Goal: Check status: Check status

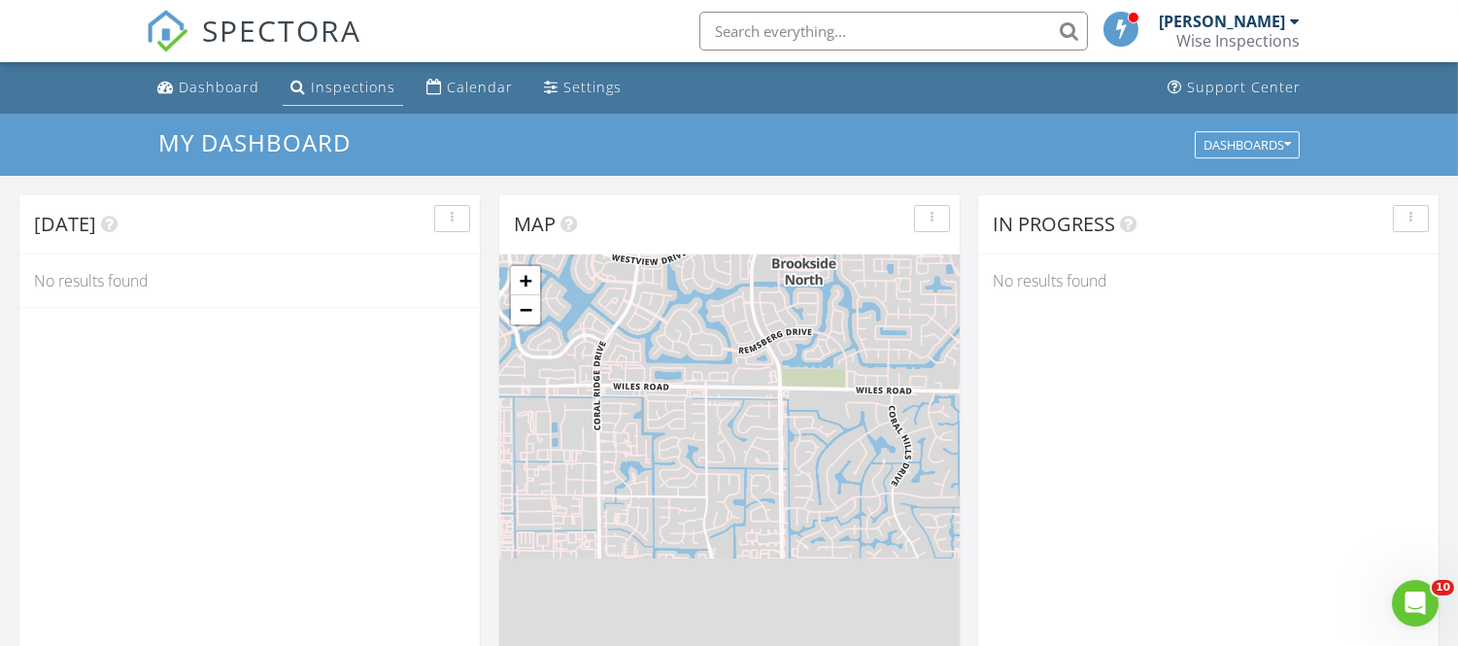
scroll to position [11, 10]
click at [321, 87] on div "Inspections" at bounding box center [353, 87] width 85 height 18
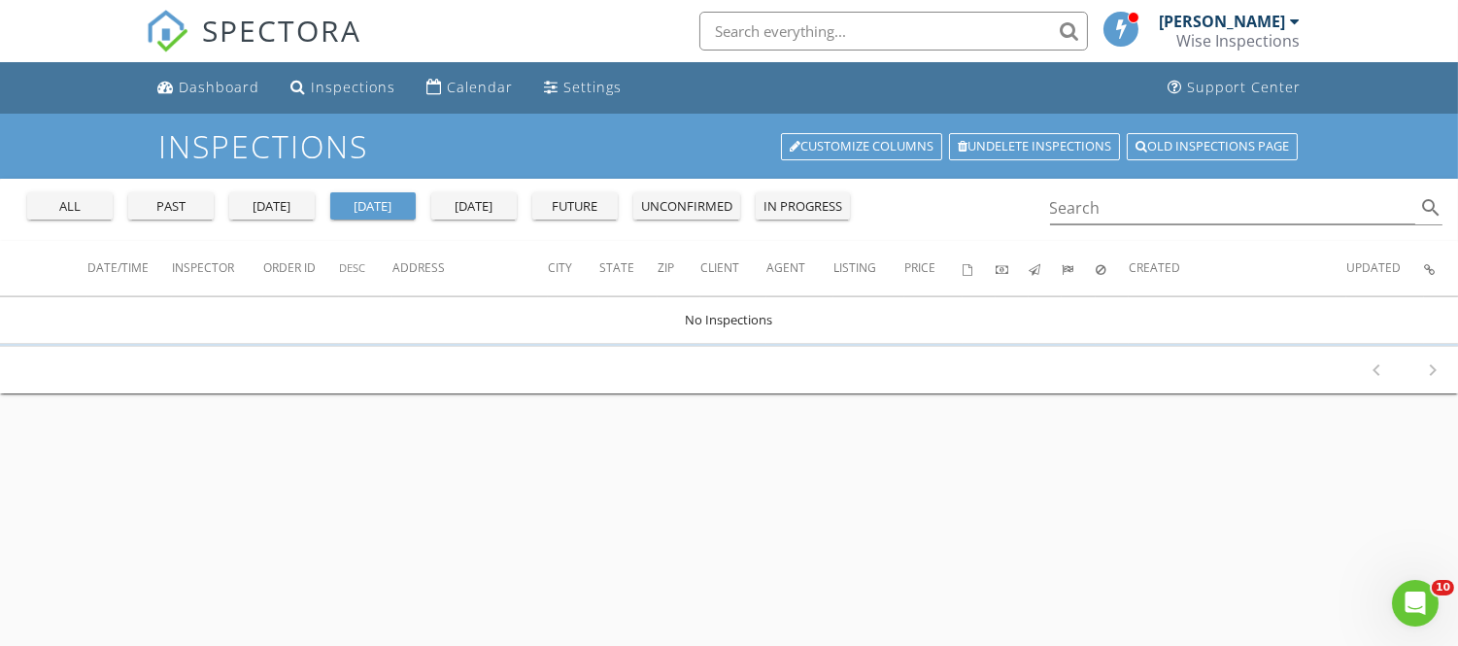
click at [173, 220] on div "all past yesterday today tomorrow future unconfirmed in progress" at bounding box center [438, 202] width 838 height 47
click at [173, 215] on div "past" at bounding box center [171, 206] width 70 height 19
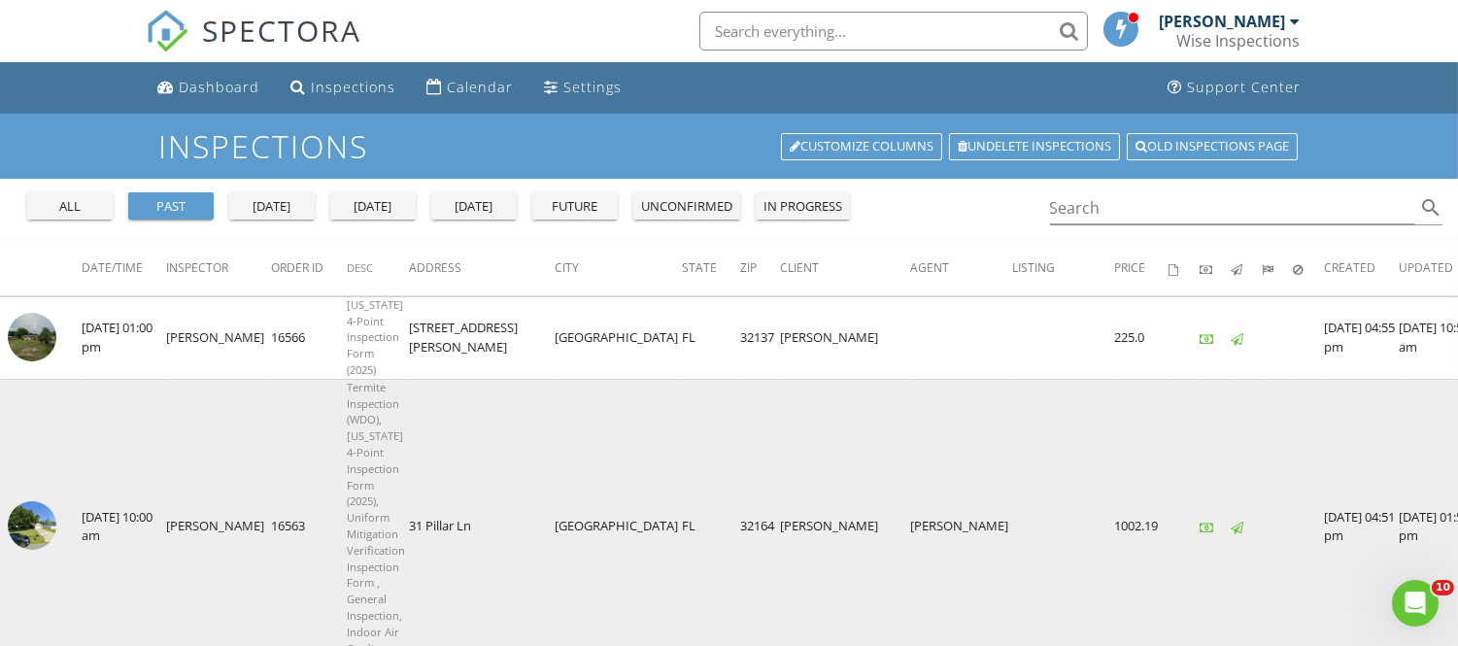
click at [43, 501] on img at bounding box center [32, 525] width 49 height 49
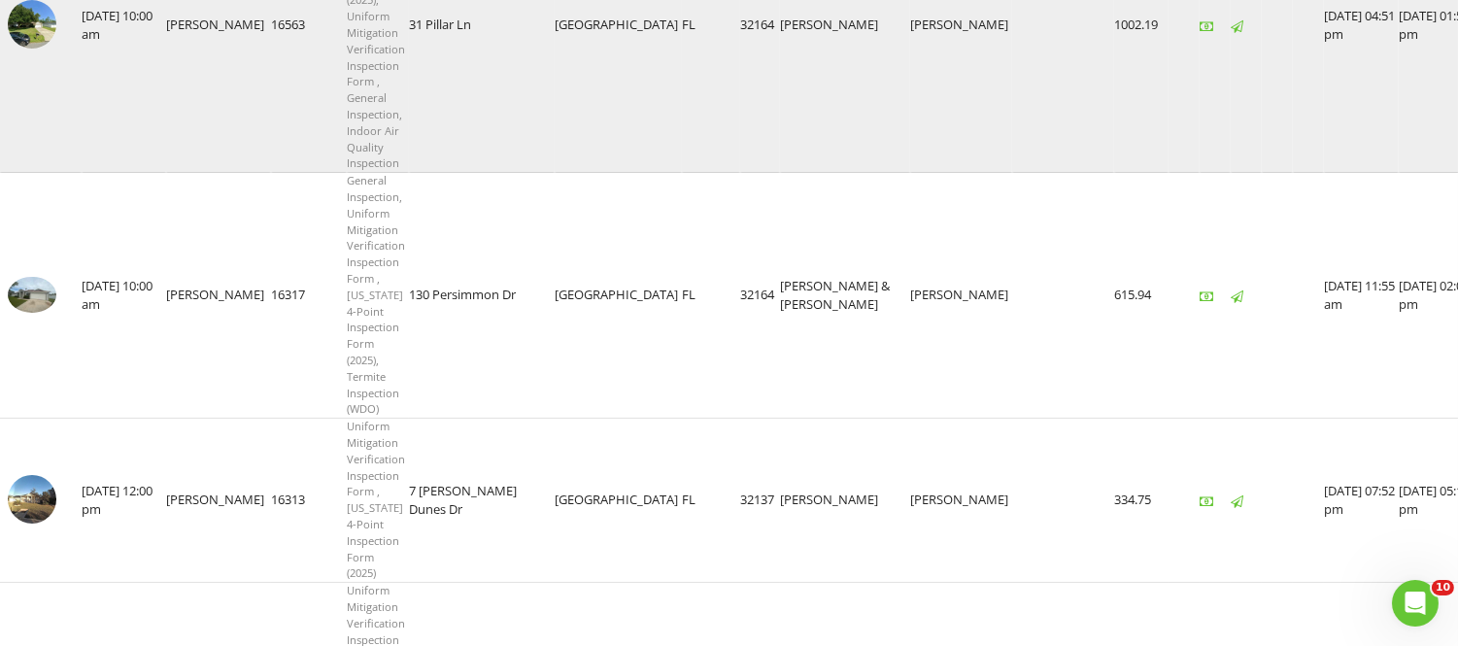
scroll to position [539, 0]
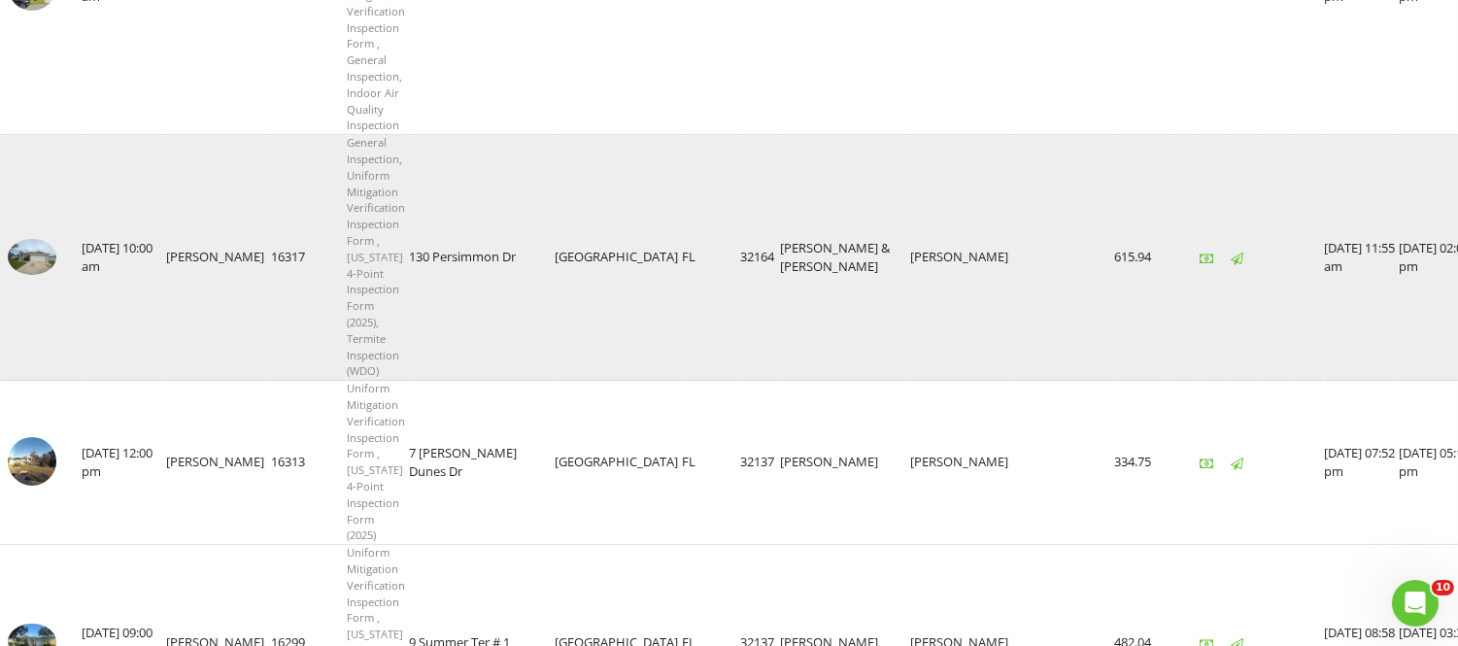
click at [42, 239] on img at bounding box center [32, 257] width 49 height 36
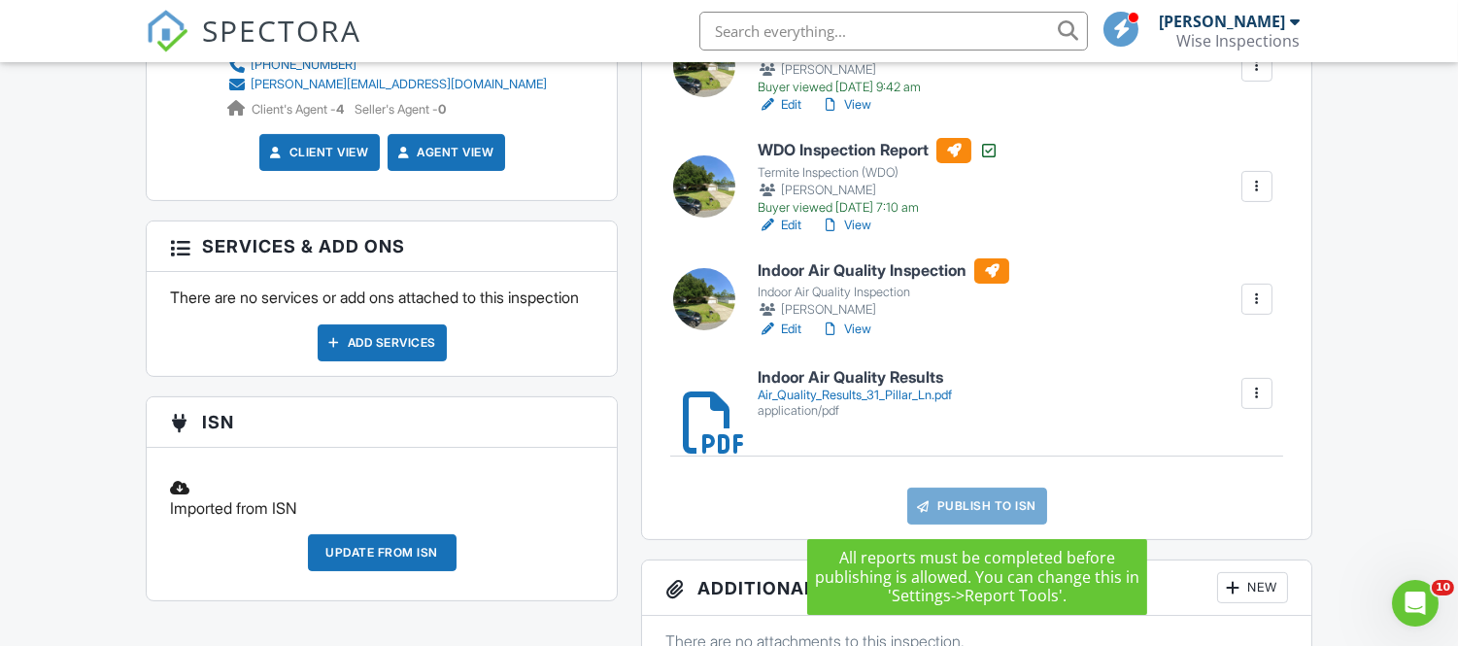
click at [995, 509] on link "Publish to ISN" at bounding box center [977, 506] width 140 height 37
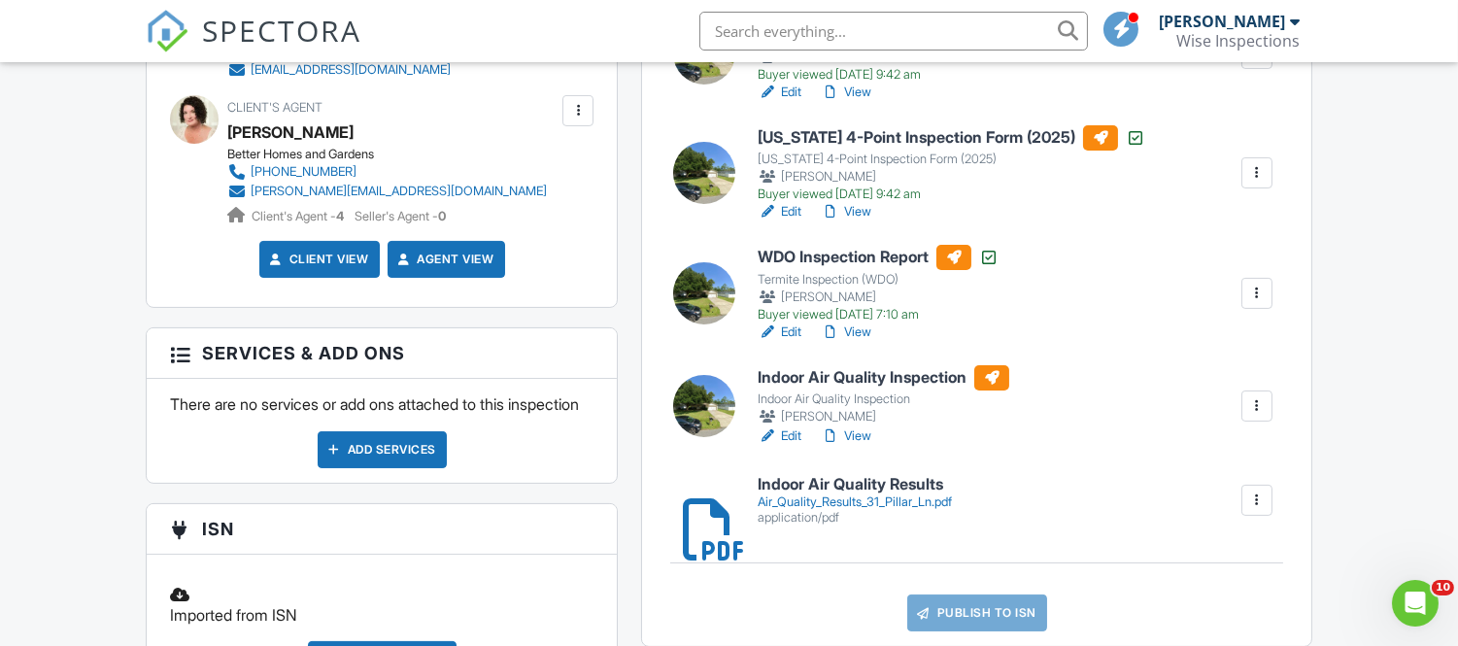
scroll to position [755, 0]
click at [1286, 22] on div "[PERSON_NAME]" at bounding box center [1229, 21] width 141 height 19
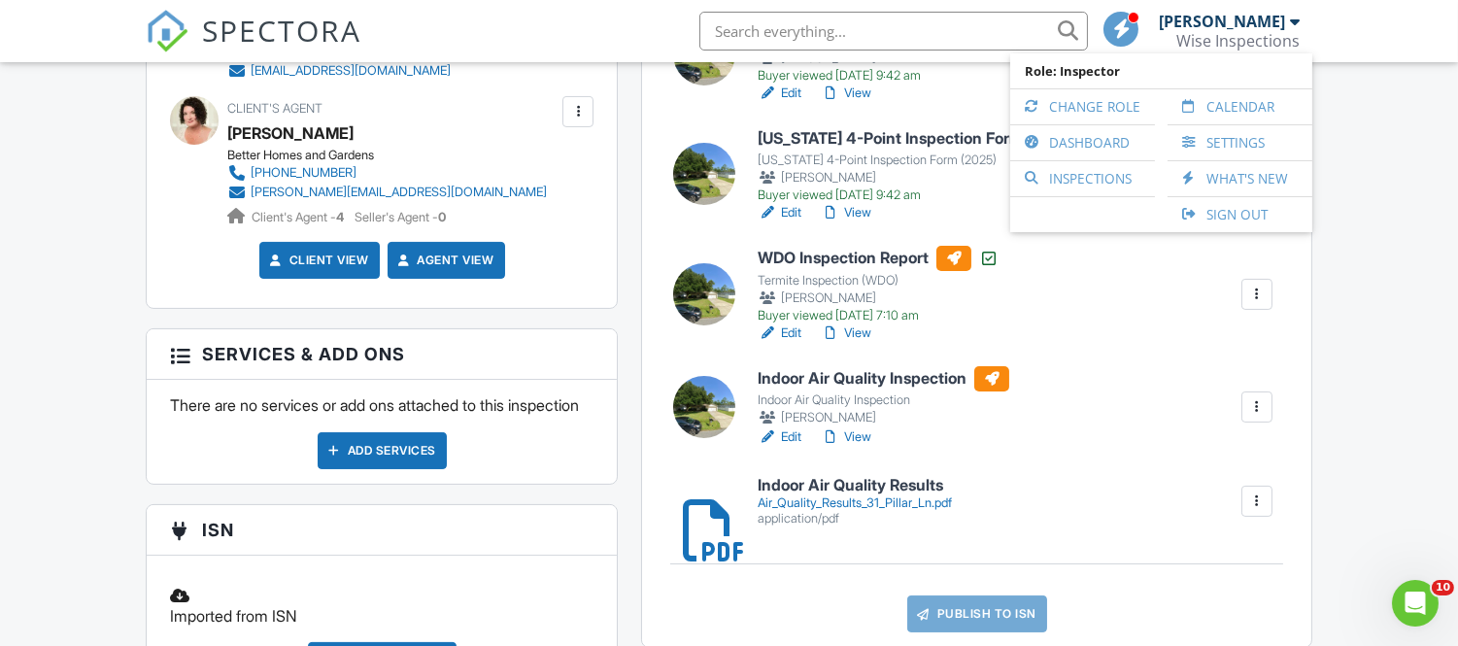
click at [1175, 387] on div "Indoor Air Quality Inspection Indoor Air Quality Inspection [PERSON_NAME] Edit …" at bounding box center [1015, 407] width 538 height 82
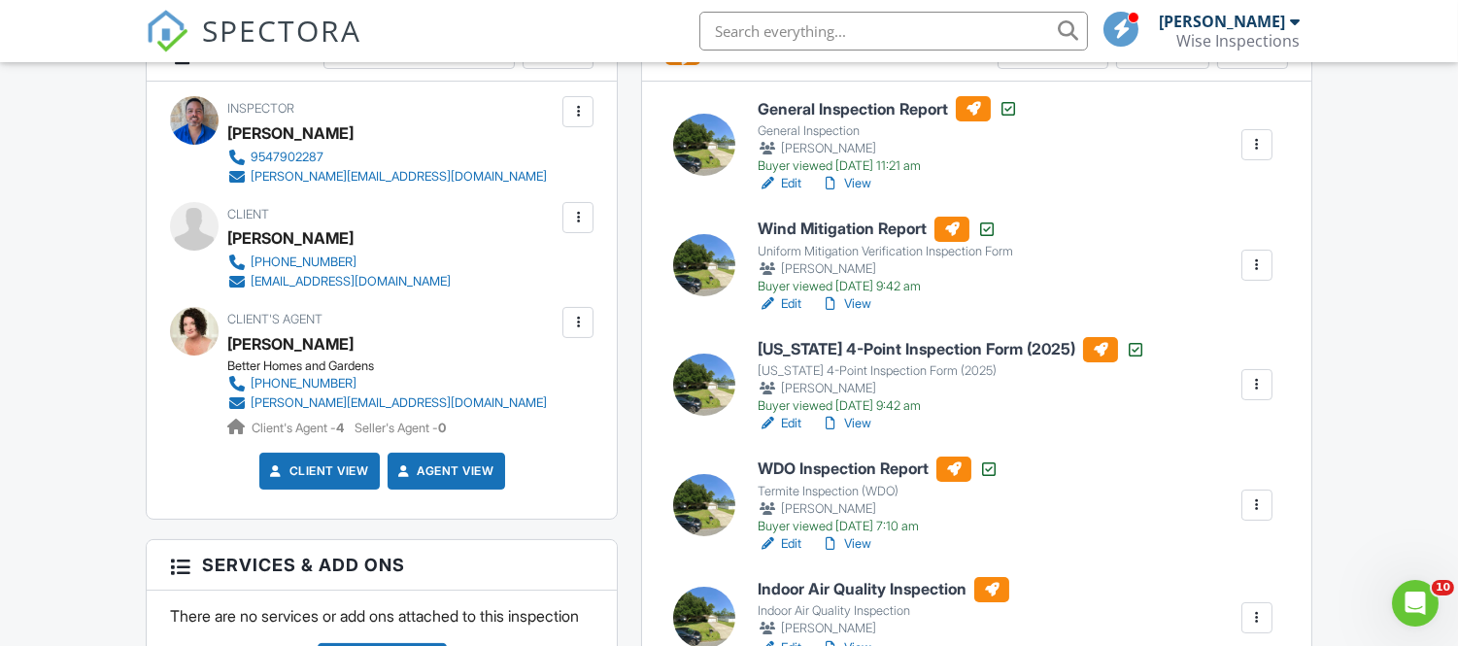
scroll to position [539, 0]
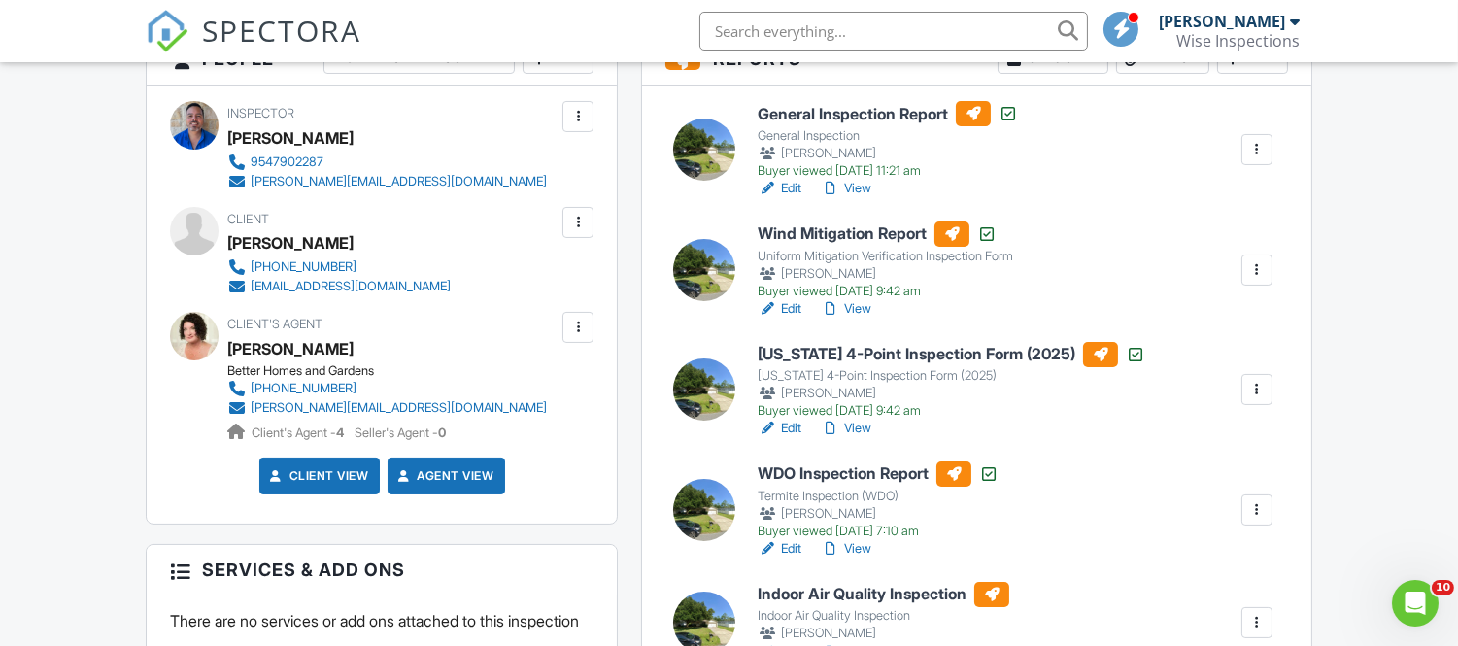
click at [863, 188] on link "View" at bounding box center [846, 188] width 51 height 19
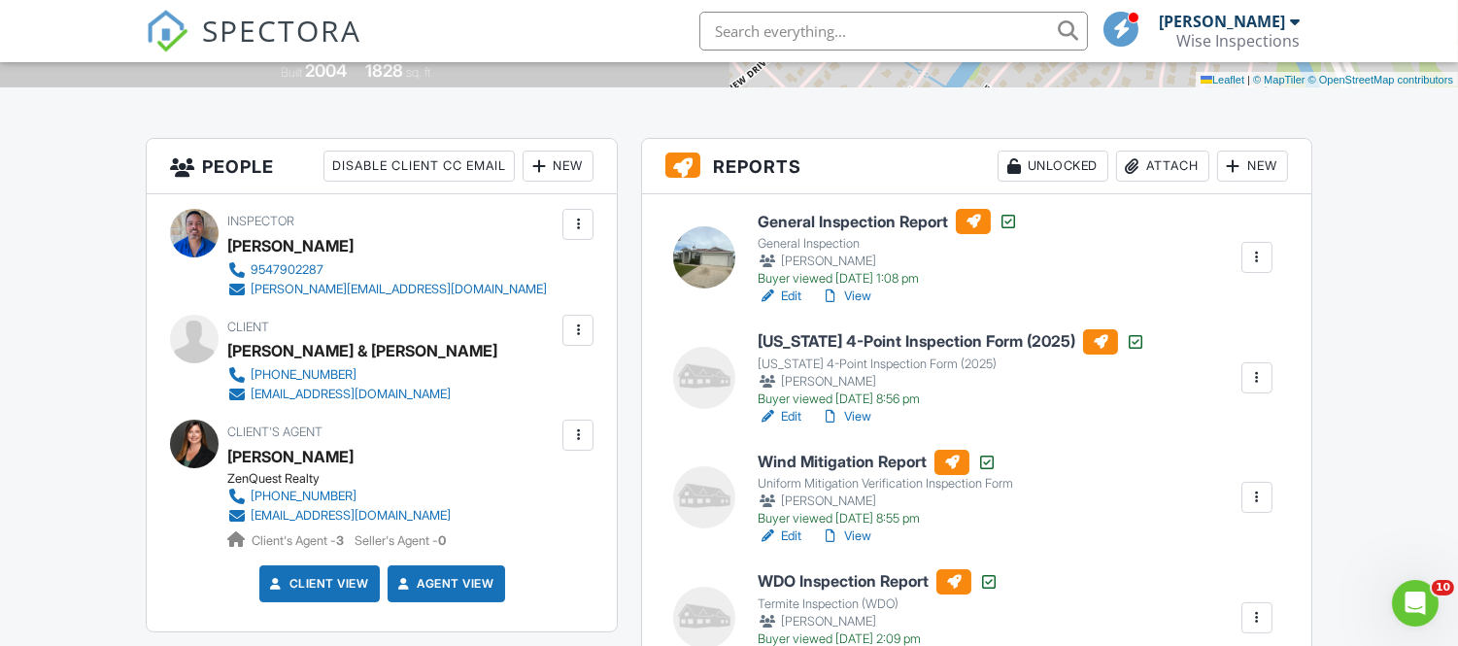
click at [859, 295] on link "View" at bounding box center [846, 296] width 51 height 19
